Goal: Task Accomplishment & Management: Manage account settings

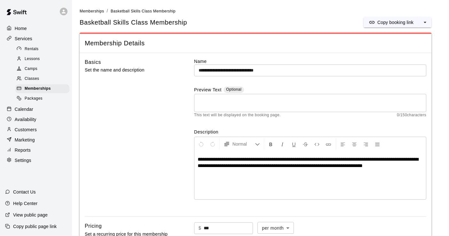
scroll to position [478, 0]
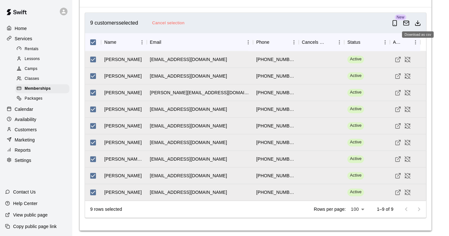
click at [417, 20] on icon "Download as csv" at bounding box center [417, 23] width 6 height 6
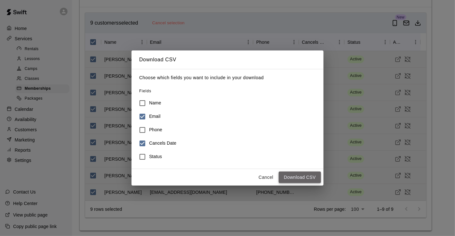
click at [306, 177] on button "Download CSV" at bounding box center [299, 178] width 42 height 12
click at [265, 178] on button "Cancel" at bounding box center [265, 178] width 20 height 12
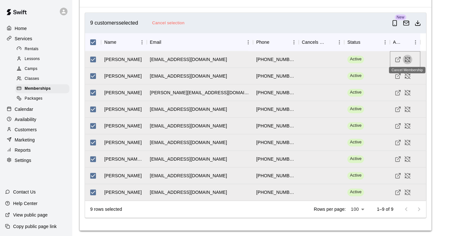
click at [408, 57] on icon "Cancel Membership" at bounding box center [408, 57] width 1 height 1
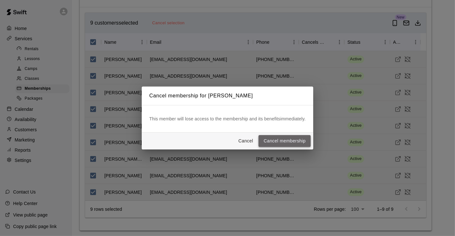
click at [275, 140] on button "Cancel membership" at bounding box center [284, 141] width 52 height 12
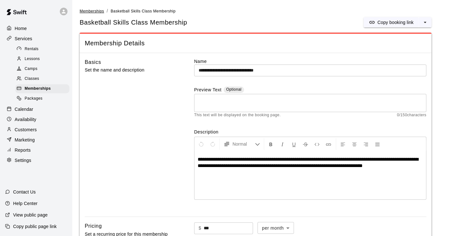
click at [90, 10] on span "Memberships" at bounding box center [92, 11] width 24 height 4
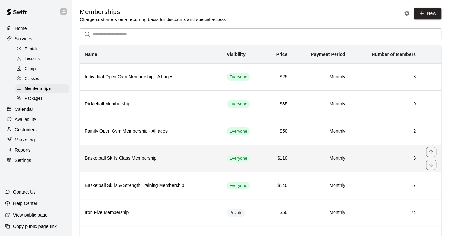
click at [164, 156] on h6 "Basketball Skills Class Membership" at bounding box center [151, 158] width 132 height 7
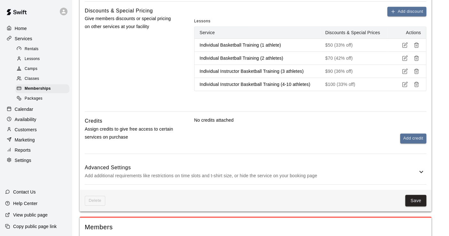
scroll to position [462, 0]
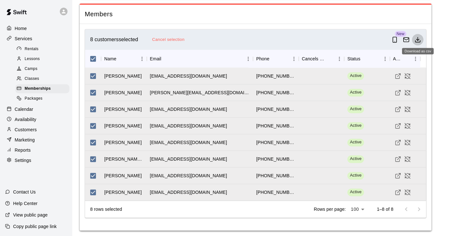
click at [420, 41] on button "Download as csv" at bounding box center [418, 40] width 12 height 12
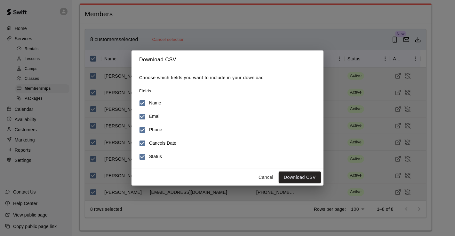
click at [156, 103] on h6 "Name" at bounding box center [155, 103] width 12 height 7
drag, startPoint x: 153, startPoint y: 128, endPoint x: 150, endPoint y: 138, distance: 10.9
click at [153, 128] on h6 "Phone" at bounding box center [155, 130] width 13 height 7
click at [149, 143] on h6 "Cancels Date" at bounding box center [162, 143] width 27 height 7
click at [152, 157] on h6 "Status" at bounding box center [155, 156] width 13 height 7
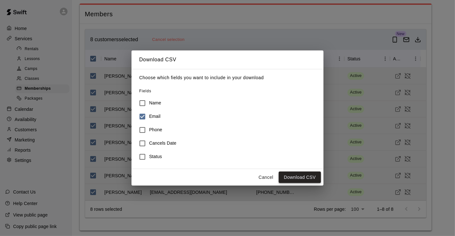
click at [304, 175] on button "Download CSV" at bounding box center [299, 178] width 42 height 12
click at [262, 181] on button "Cancel" at bounding box center [265, 178] width 20 height 12
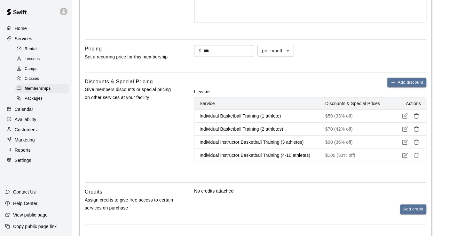
scroll to position [0, 0]
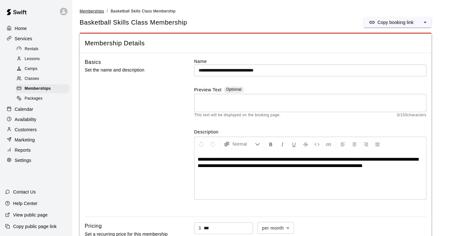
click at [95, 9] on span "Memberships" at bounding box center [92, 11] width 24 height 4
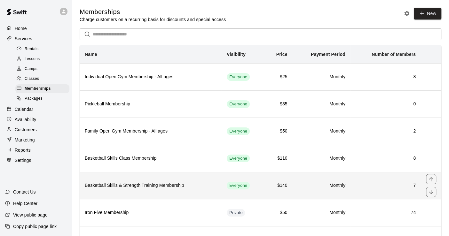
click at [352, 182] on td "7" at bounding box center [385, 185] width 70 height 27
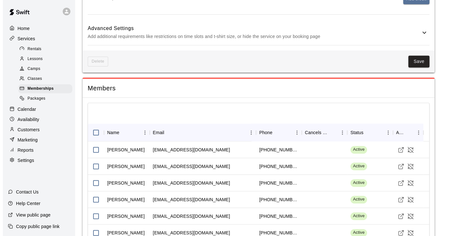
scroll to position [391, 0]
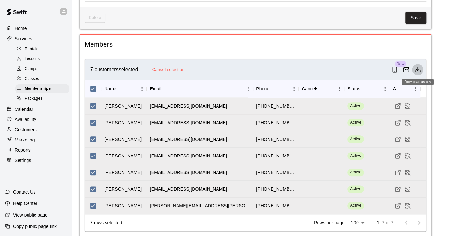
click at [418, 70] on icon "Download as csv" at bounding box center [417, 70] width 6 height 6
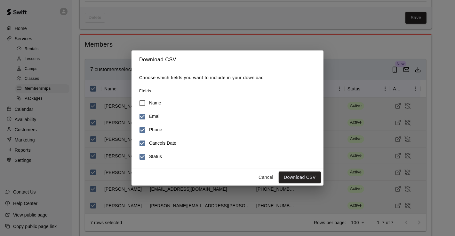
click at [158, 129] on h6 "Phone" at bounding box center [155, 130] width 13 height 7
click at [155, 141] on h6 "Cancels Date" at bounding box center [162, 143] width 27 height 7
click at [155, 156] on h6 "Status" at bounding box center [155, 156] width 13 height 7
click at [303, 179] on button "Download CSV" at bounding box center [299, 178] width 42 height 12
